Goal: Register for event/course

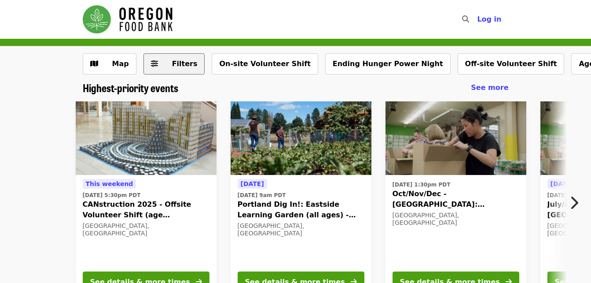
click at [167, 70] on button "Filters" at bounding box center [175, 63] width 62 height 21
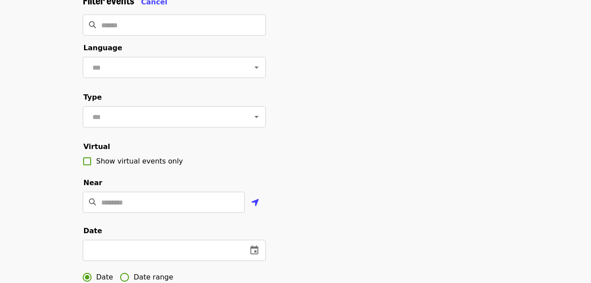
scroll to position [79, 0]
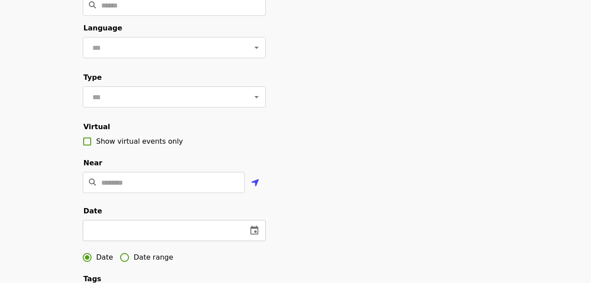
click at [258, 234] on icon "change date" at bounding box center [255, 229] width 8 height 9
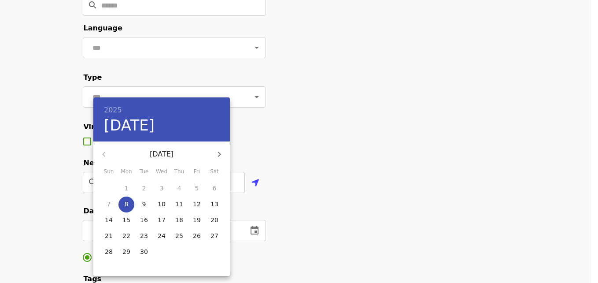
click at [323, 179] on div at bounding box center [299, 141] width 598 height 283
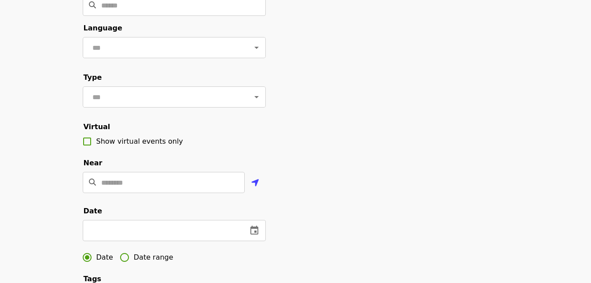
scroll to position [165, 0]
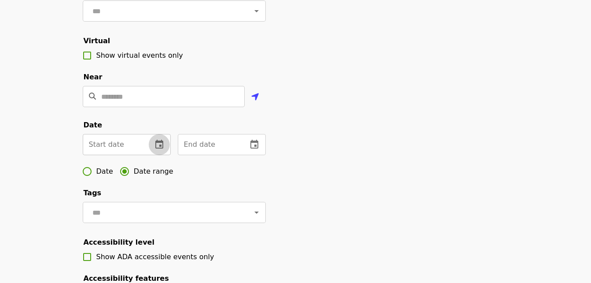
click at [158, 150] on icon "change date" at bounding box center [159, 144] width 11 height 11
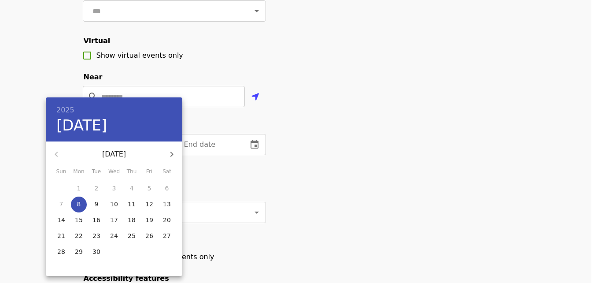
click at [80, 205] on p "8" at bounding box center [79, 203] width 4 height 9
type input "**********"
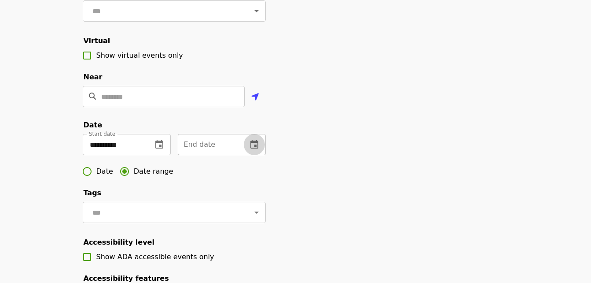
click at [255, 148] on icon "change date" at bounding box center [255, 144] width 8 height 9
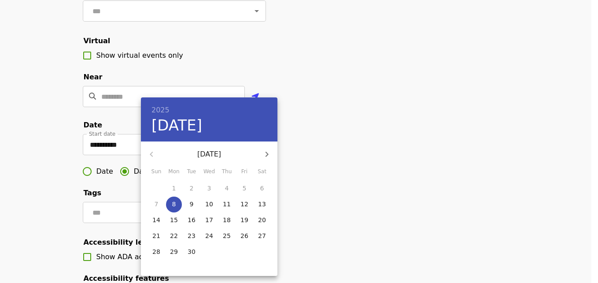
click at [193, 250] on p "30" at bounding box center [192, 251] width 8 height 9
type input "**********"
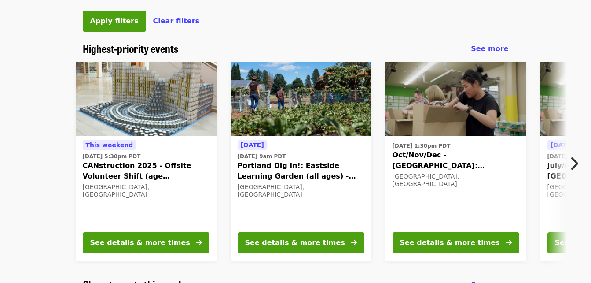
scroll to position [456, 0]
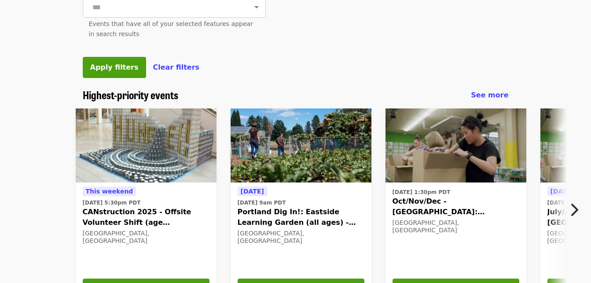
click at [113, 78] on button "Apply filters" at bounding box center [114, 67] width 63 height 21
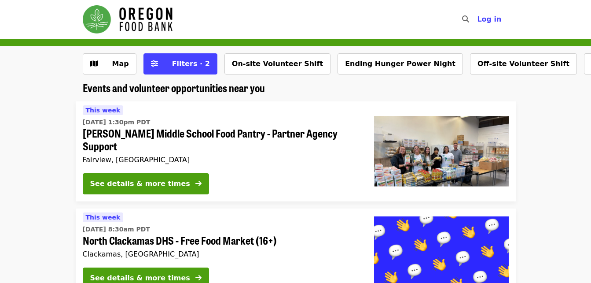
click at [175, 71] on button "Filters · 2" at bounding box center [181, 63] width 74 height 21
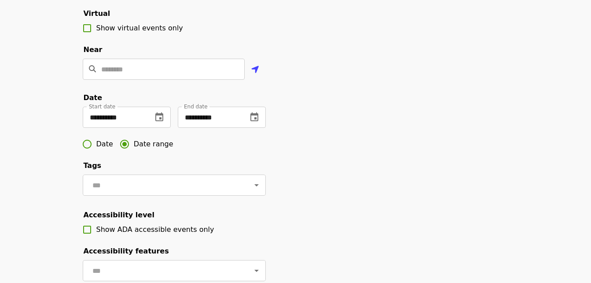
scroll to position [215, 0]
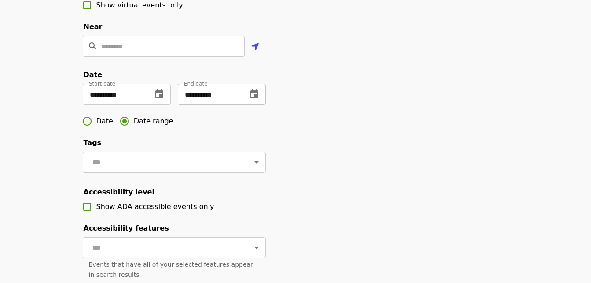
click at [257, 100] on button "change date" at bounding box center [254, 94] width 21 height 21
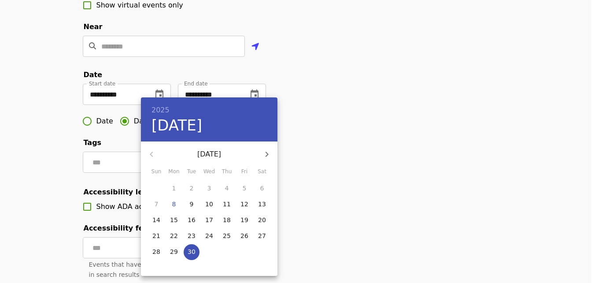
click at [153, 218] on p "14" at bounding box center [156, 219] width 8 height 9
type input "**********"
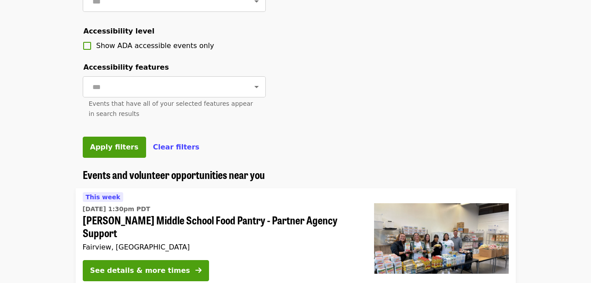
scroll to position [385, 0]
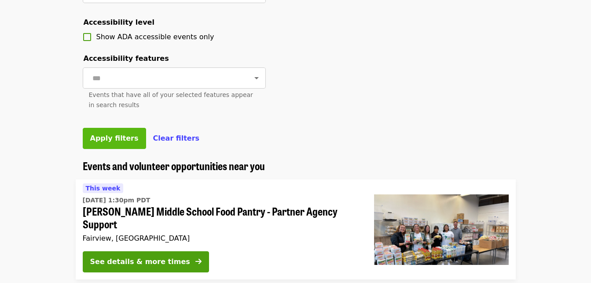
click at [127, 142] on span "Apply filters" at bounding box center [114, 138] width 48 height 8
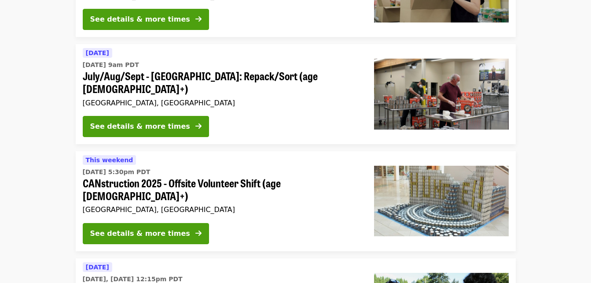
scroll to position [947, 0]
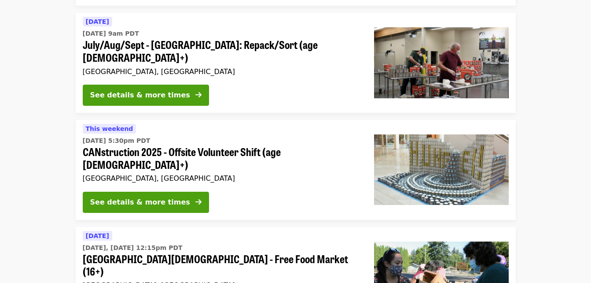
click at [207, 123] on div "This weekend Sun, Sep 14 @ 5:30pm PDT CANstruction 2025 - Offsite Volunteer Shi…" at bounding box center [221, 153] width 277 height 61
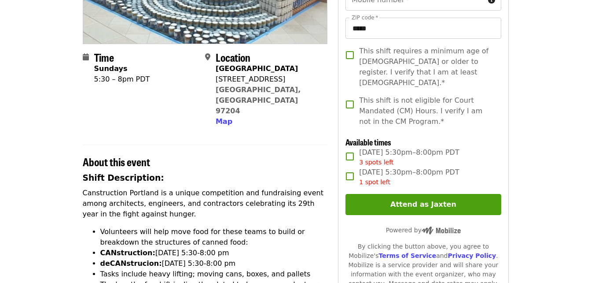
scroll to position [70, 0]
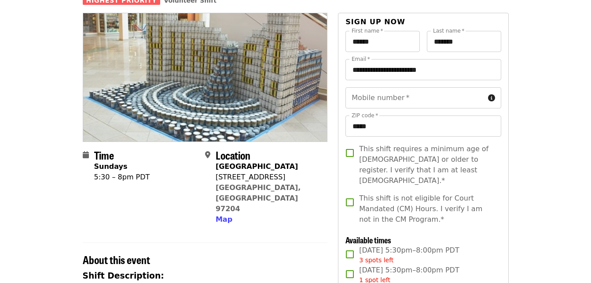
click at [246, 72] on img at bounding box center [205, 77] width 244 height 128
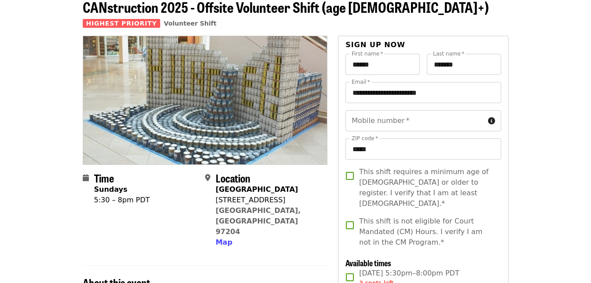
scroll to position [31, 0]
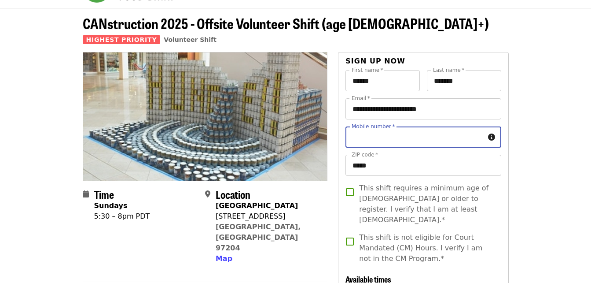
click at [378, 134] on input "Mobile number   *" at bounding box center [415, 136] width 139 height 21
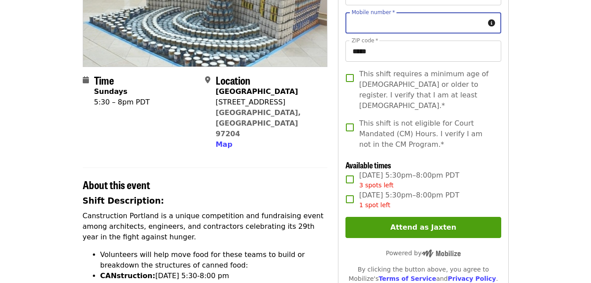
scroll to position [153, 0]
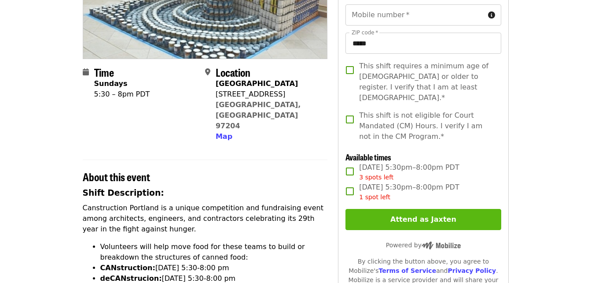
click at [430, 218] on button "Attend as Jaxten" at bounding box center [423, 219] width 155 height 21
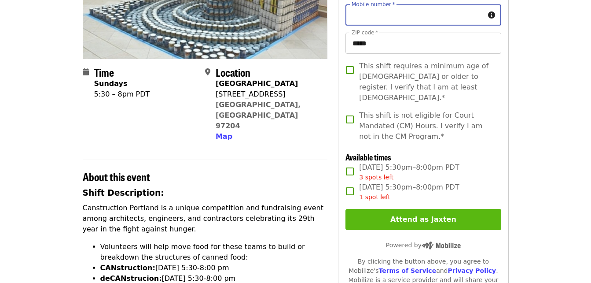
click at [430, 218] on button "Attend as Jaxten" at bounding box center [423, 219] width 155 height 21
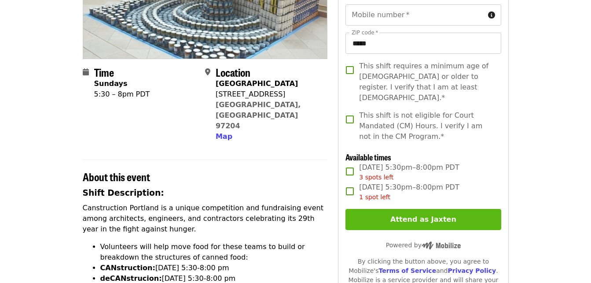
click at [430, 218] on button "Attend as Jaxten" at bounding box center [423, 219] width 155 height 21
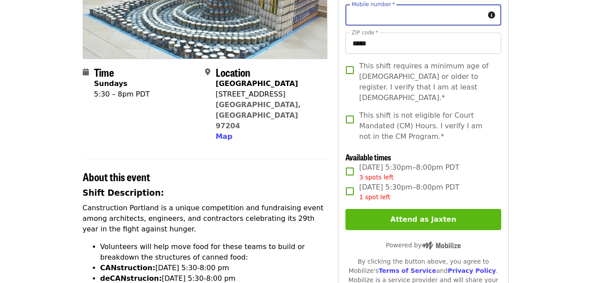
click at [430, 218] on button "Attend as Jaxten" at bounding box center [423, 219] width 155 height 21
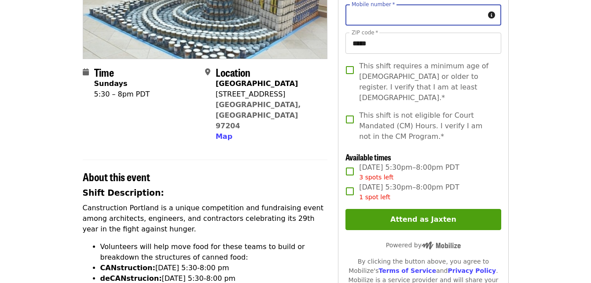
click at [389, 20] on input "Mobile number   *" at bounding box center [415, 14] width 139 height 21
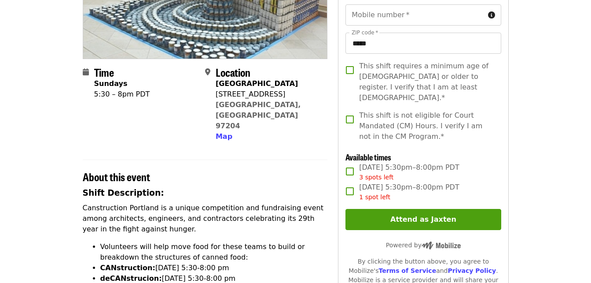
click at [389, 32] on div "Mobile number   * Mobile number * ZIP code   * ***** ZIP code *" at bounding box center [423, 32] width 155 height 56
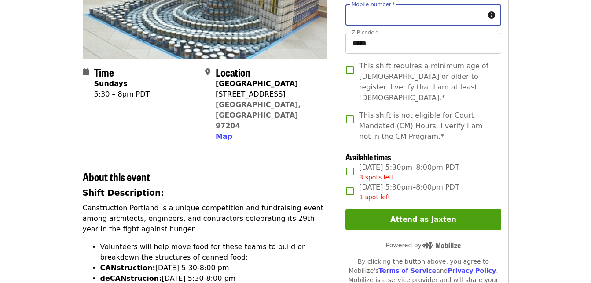
click at [393, 24] on input "Mobile number   *" at bounding box center [415, 14] width 139 height 21
click at [465, 17] on input "Mobile number   *" at bounding box center [415, 14] width 139 height 21
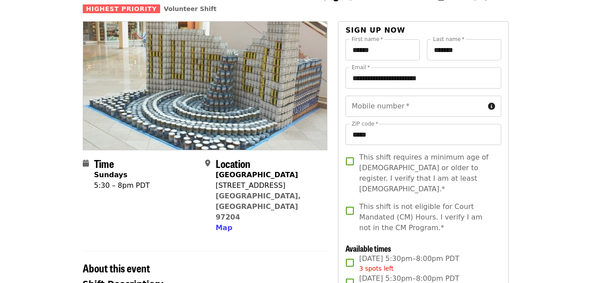
scroll to position [0, 0]
